Goal: Task Accomplishment & Management: Manage account settings

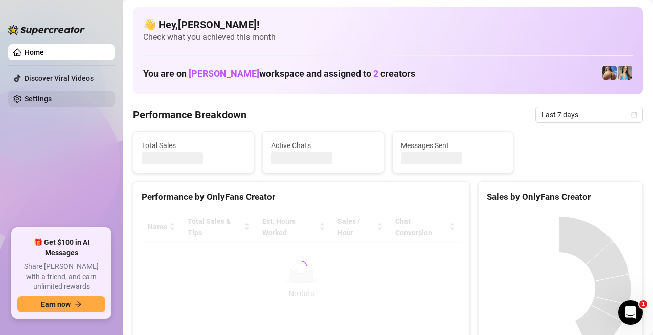
click at [52, 99] on link "Settings" at bounding box center [38, 99] width 27 height 8
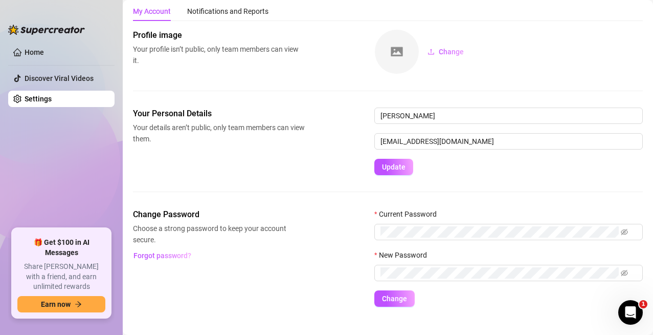
scroll to position [45, 0]
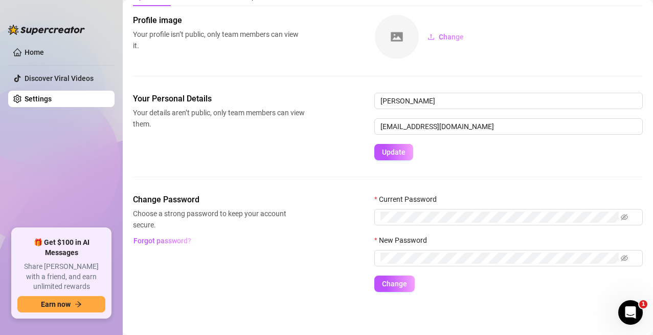
drag, startPoint x: 85, startPoint y: 154, endPoint x: 85, endPoint y: 120, distance: 34.3
click at [85, 120] on ul "Home Discover Viral Videos Settings" at bounding box center [61, 132] width 106 height 184
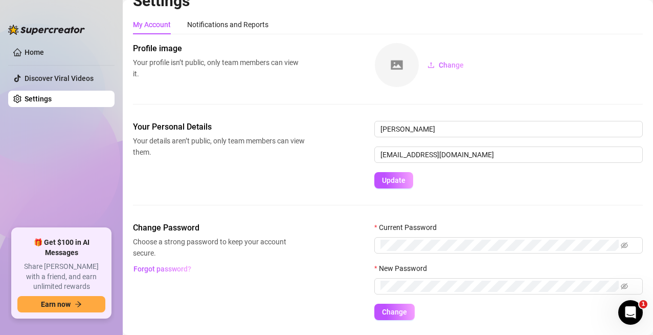
scroll to position [0, 0]
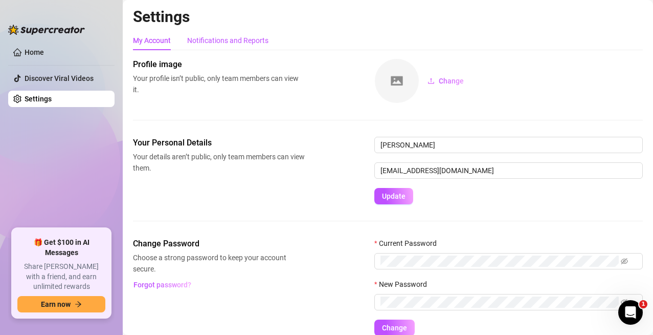
click at [217, 43] on div "Notifications and Reports" at bounding box center [227, 40] width 81 height 11
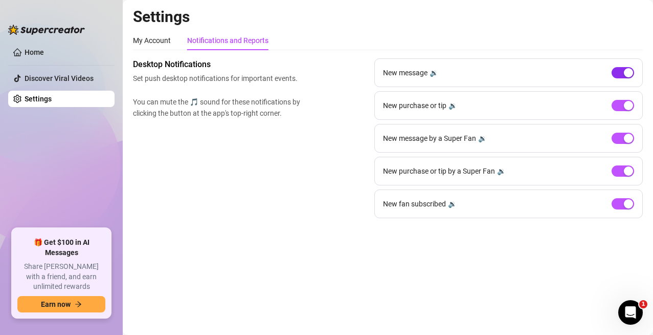
click at [618, 70] on span "button" at bounding box center [623, 72] width 23 height 11
click at [619, 136] on span "button" at bounding box center [623, 137] width 23 height 11
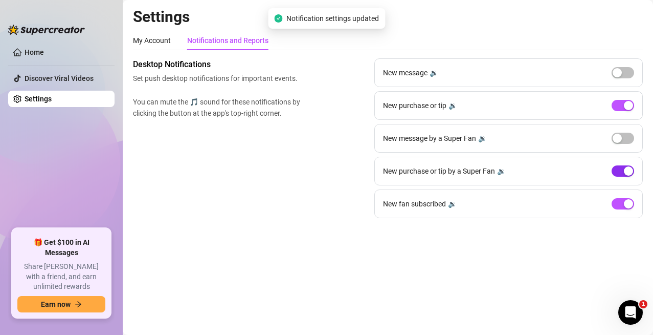
click at [620, 171] on span "button" at bounding box center [623, 170] width 23 height 11
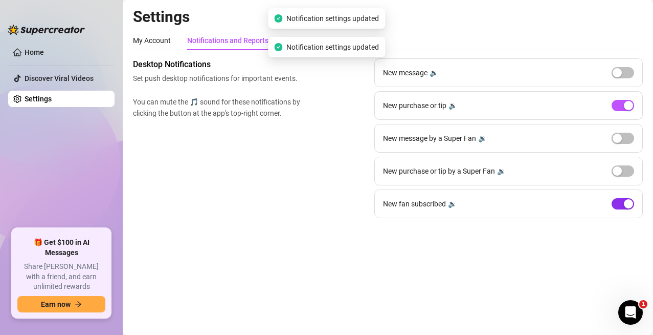
click at [620, 202] on span "button" at bounding box center [623, 203] width 23 height 11
